Goal: Task Accomplishment & Management: Manage account settings

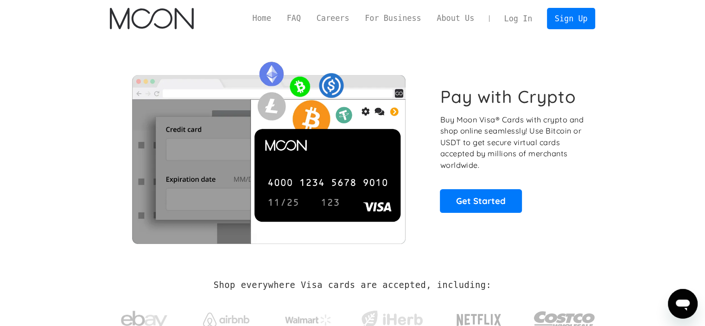
click at [526, 27] on link "Log In" at bounding box center [518, 18] width 44 height 20
click at [519, 23] on link "Log In" at bounding box center [518, 18] width 44 height 20
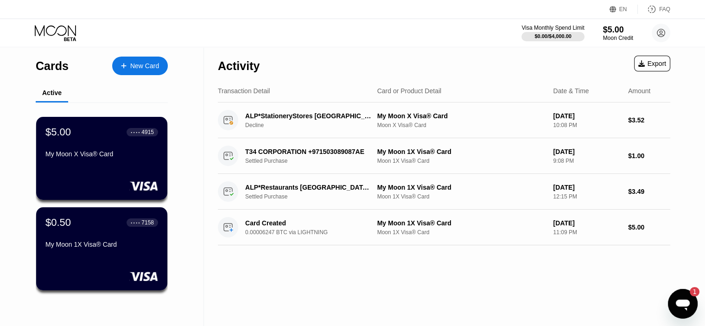
click at [676, 295] on icon "Mesajlaşma penceresini aç, 1 okunmamış mesaj" at bounding box center [682, 303] width 17 height 17
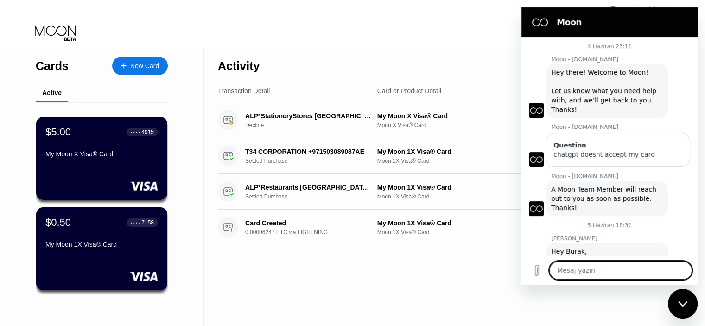
type textarea "x"
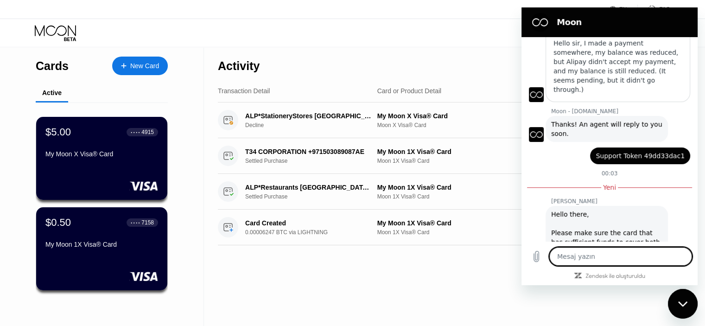
click at [377, 55] on div "Activity Export" at bounding box center [444, 63] width 452 height 32
